Goal: Task Accomplishment & Management: Manage account settings

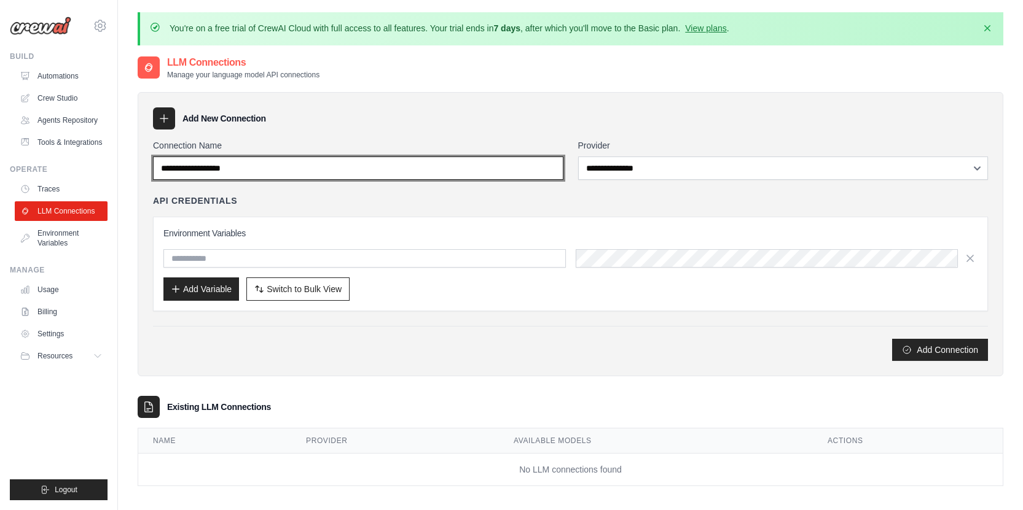
click at [343, 171] on input "Connection Name" at bounding box center [358, 168] width 410 height 23
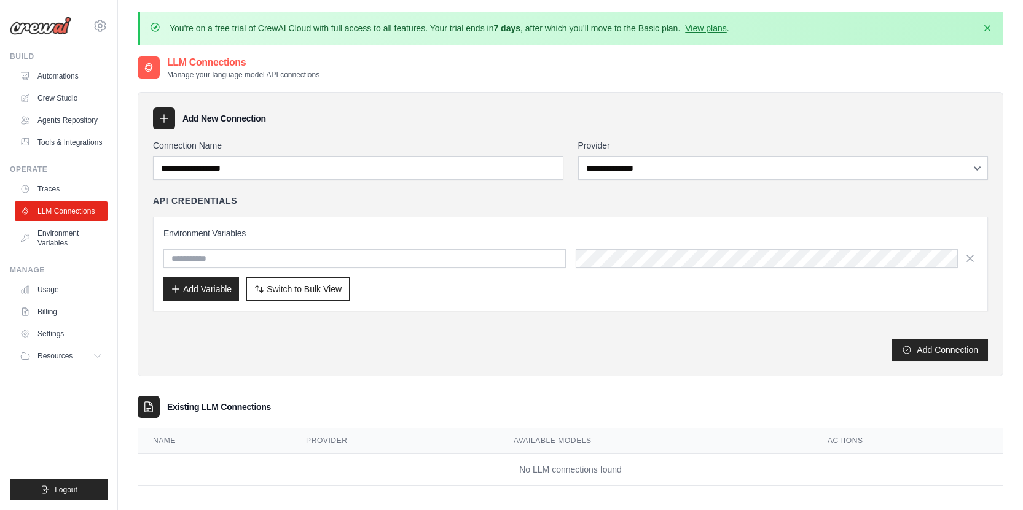
click at [223, 120] on h3 "Add New Connection" at bounding box center [224, 118] width 84 height 12
click at [312, 254] on input "text" at bounding box center [364, 258] width 402 height 18
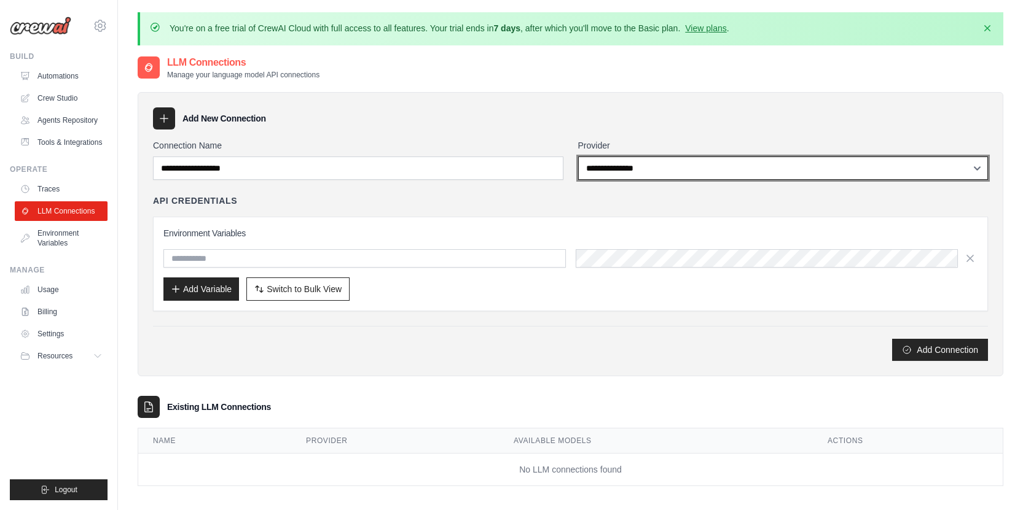
click at [665, 163] on select "**********" at bounding box center [783, 168] width 410 height 23
select select "******"
click at [578, 157] on select "**********" at bounding box center [783, 168] width 410 height 23
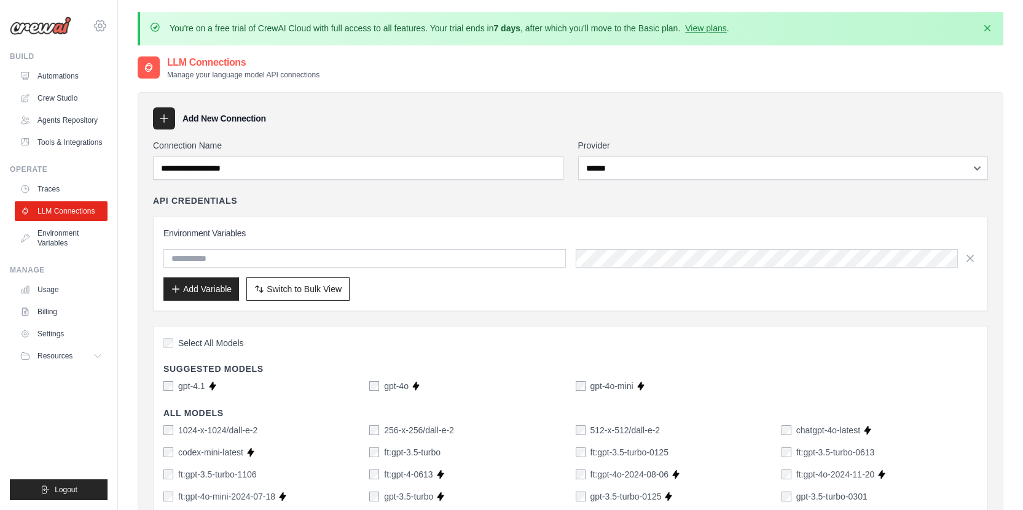
click at [103, 30] on icon at bounding box center [100, 25] width 11 height 10
click at [55, 34] on img at bounding box center [40, 26] width 61 height 18
click at [50, 30] on img at bounding box center [40, 26] width 61 height 18
click at [31, 29] on img at bounding box center [40, 26] width 61 height 18
click at [21, 29] on img at bounding box center [40, 26] width 61 height 18
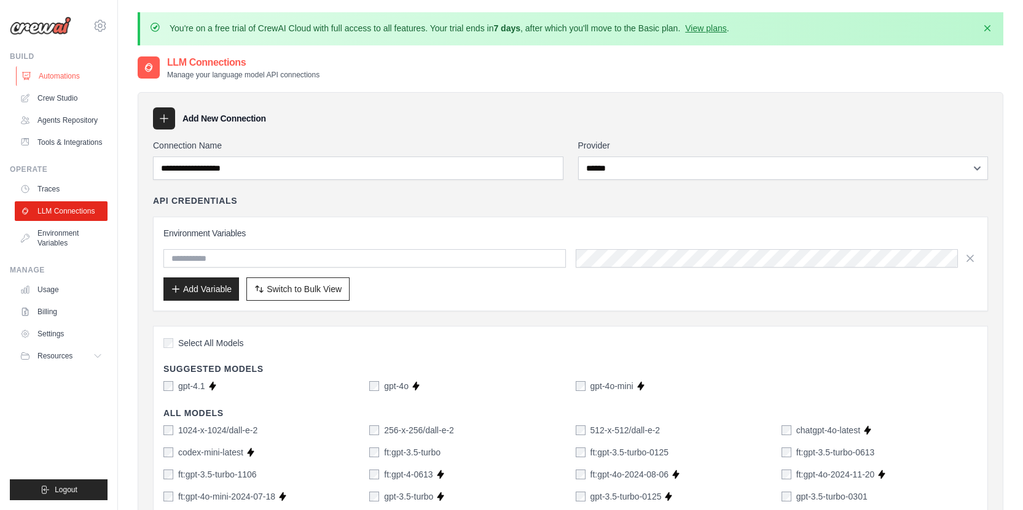
click at [53, 75] on link "Automations" at bounding box center [62, 76] width 93 height 20
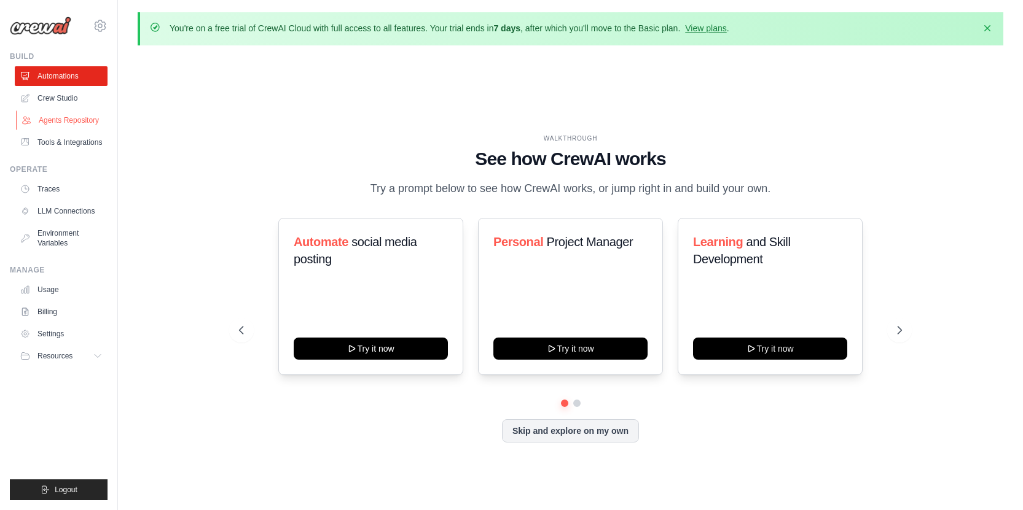
click at [69, 123] on link "Agents Repository" at bounding box center [62, 121] width 93 height 20
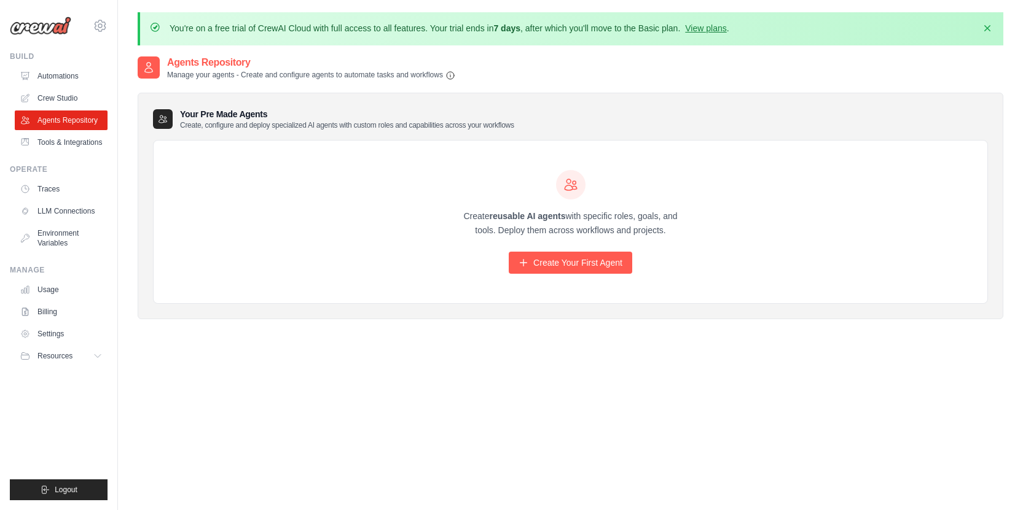
click at [78, 135] on link "Tools & Integrations" at bounding box center [61, 143] width 93 height 20
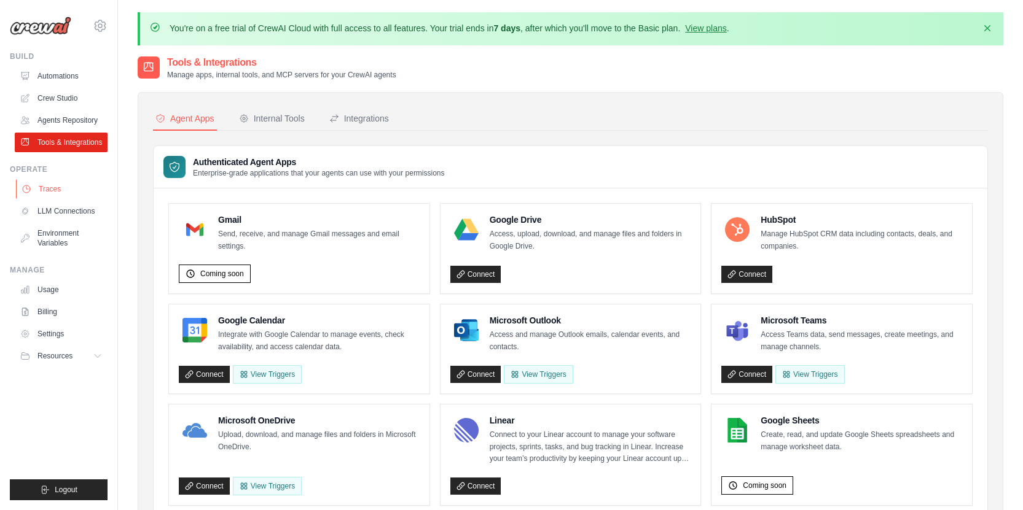
click at [62, 187] on link "Traces" at bounding box center [62, 189] width 93 height 20
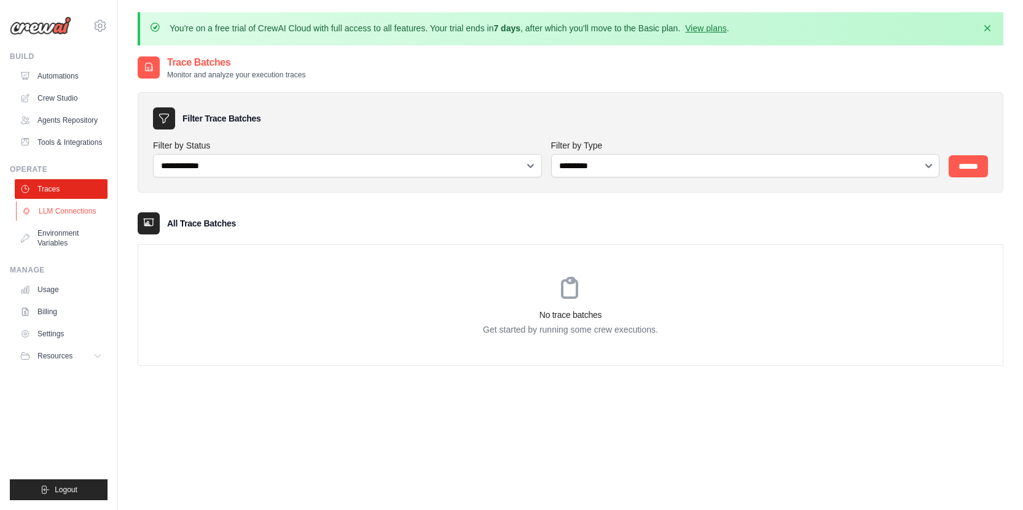
click at [64, 213] on link "LLM Connections" at bounding box center [62, 211] width 93 height 20
